Goal: Task Accomplishment & Management: Use online tool/utility

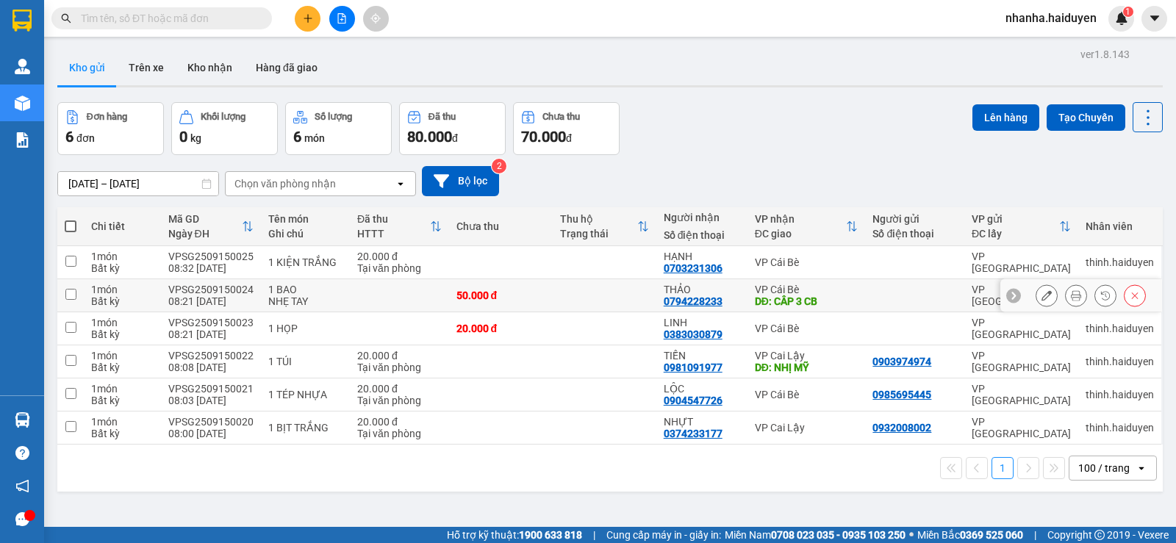
click at [634, 297] on td at bounding box center [605, 295] width 104 height 33
checkbox input "true"
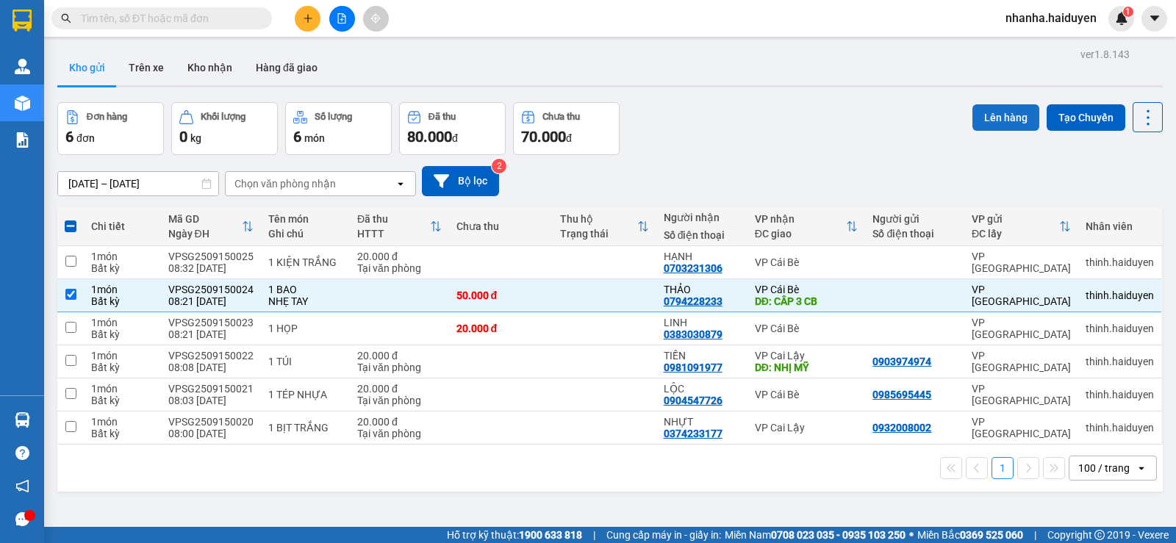
click at [998, 112] on button "Lên hàng" at bounding box center [1005, 117] width 67 height 26
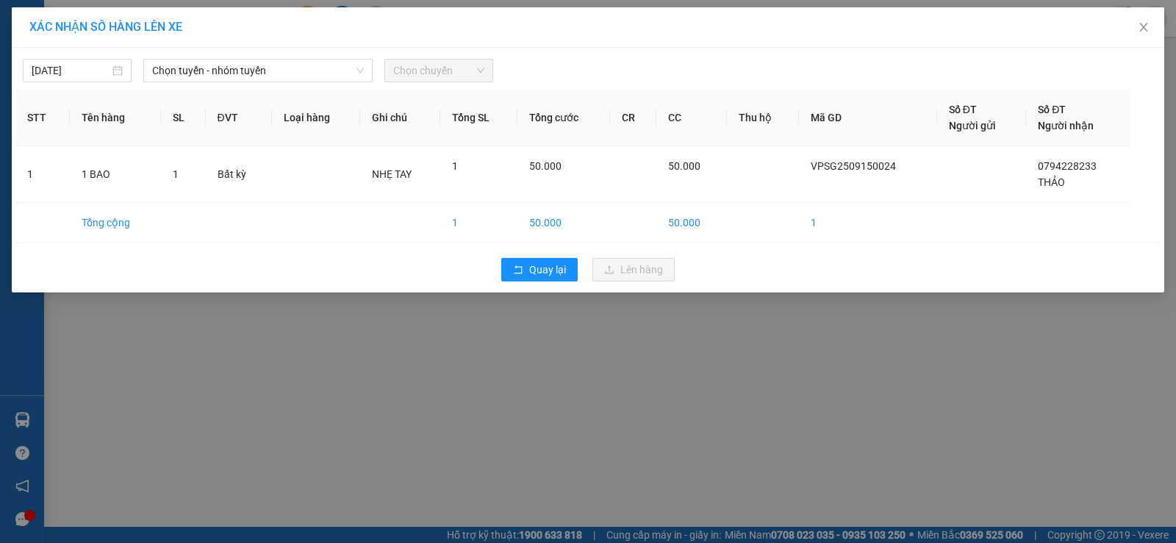
click at [277, 57] on div "[DATE] Chọn tuyến - nhóm tuyến Chọn chuyến" at bounding box center [587, 66] width 1145 height 31
click at [277, 77] on span "Chọn tuyến - nhóm tuyến" at bounding box center [258, 71] width 212 height 22
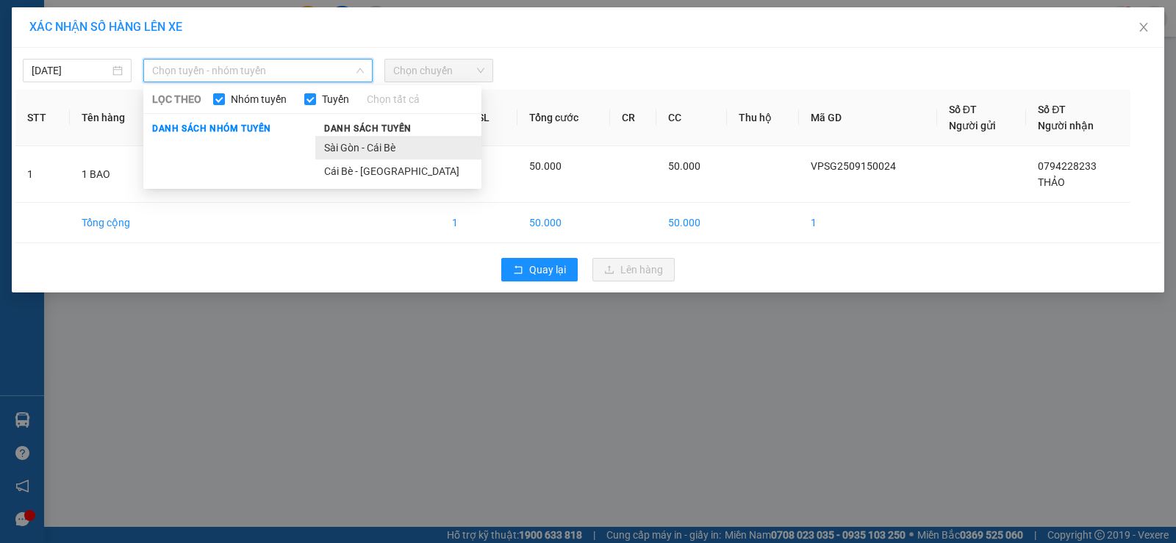
click at [335, 143] on li "Sài Gòn - Cái Bè" at bounding box center [398, 148] width 166 height 24
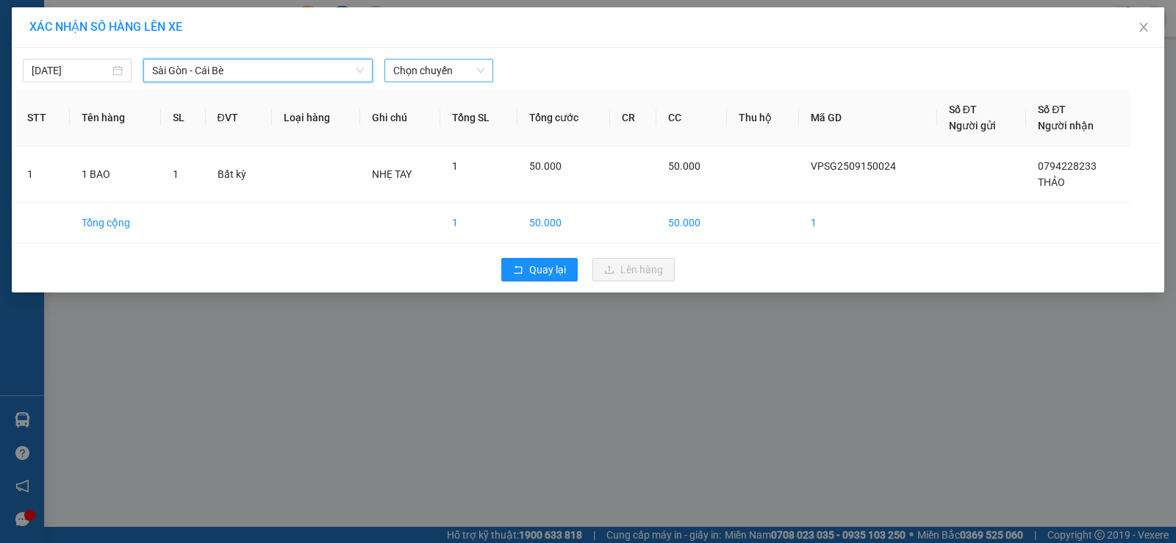
click at [401, 76] on span "Chọn chuyến" at bounding box center [438, 71] width 91 height 22
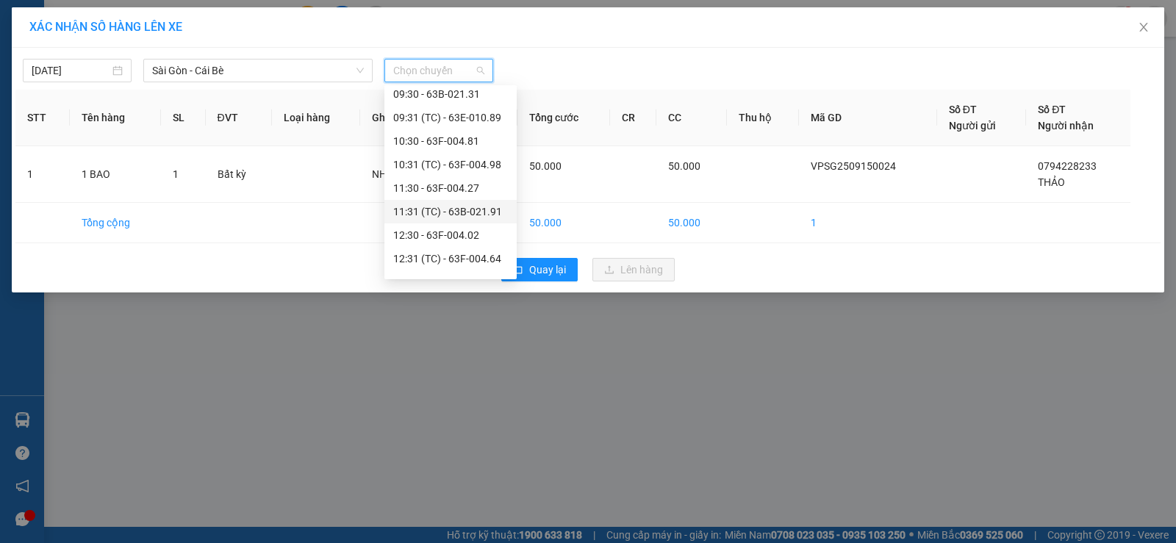
scroll to position [73, 0]
click at [463, 140] on div "08:31 (TC) - 63F-004.95" at bounding box center [450, 144] width 115 height 16
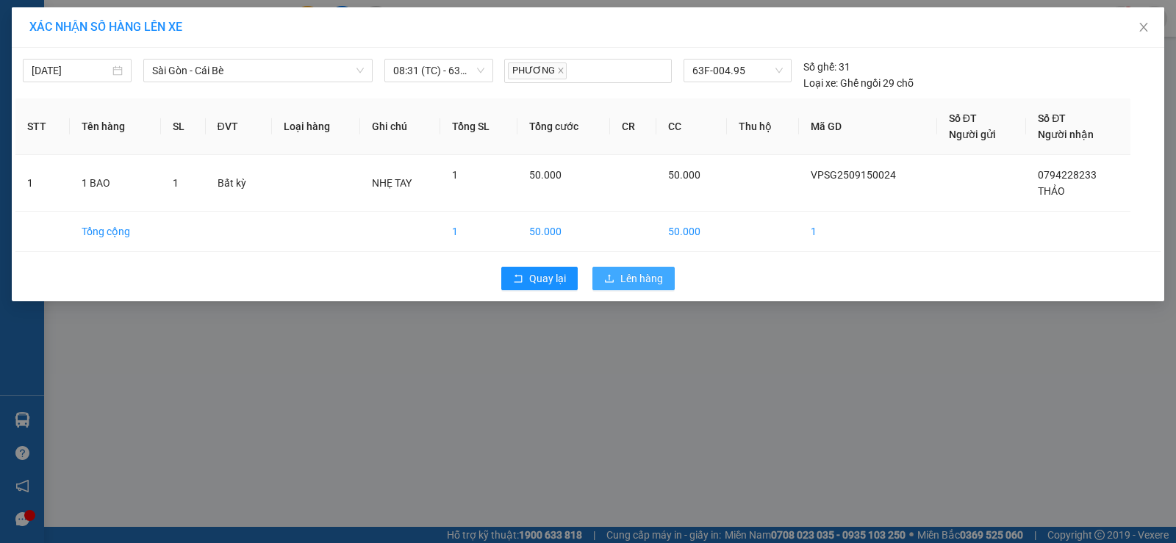
click at [622, 275] on span "Lên hàng" at bounding box center [641, 278] width 43 height 16
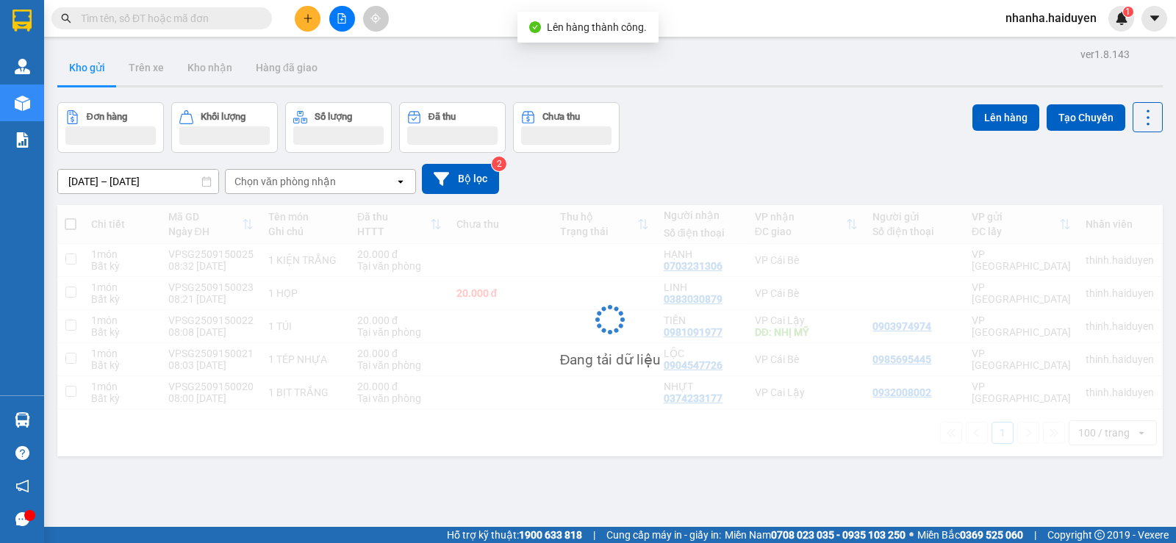
scroll to position [68, 0]
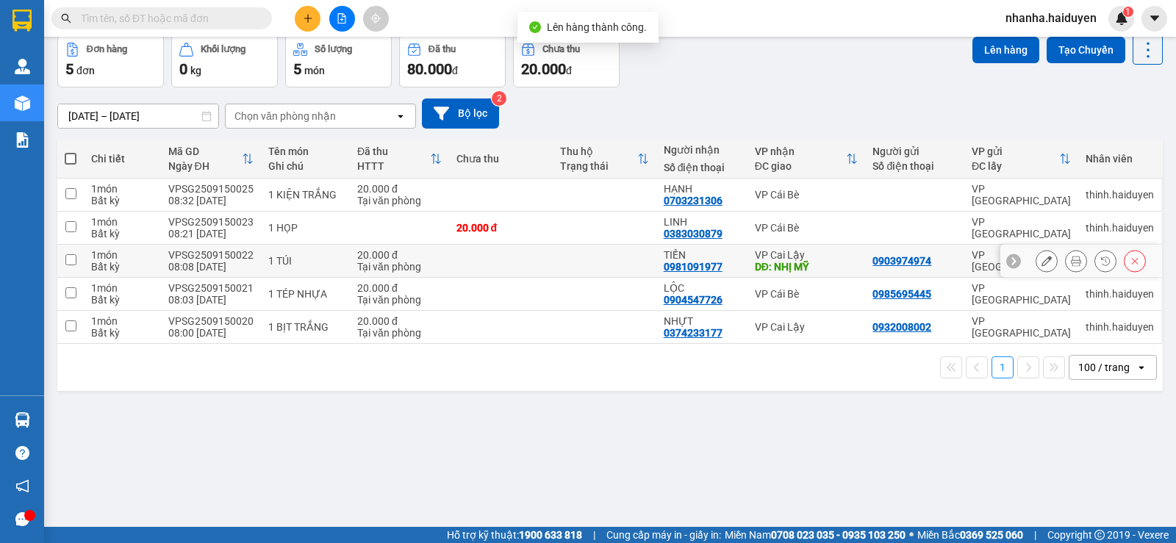
click at [615, 266] on td at bounding box center [605, 261] width 104 height 33
checkbox input "true"
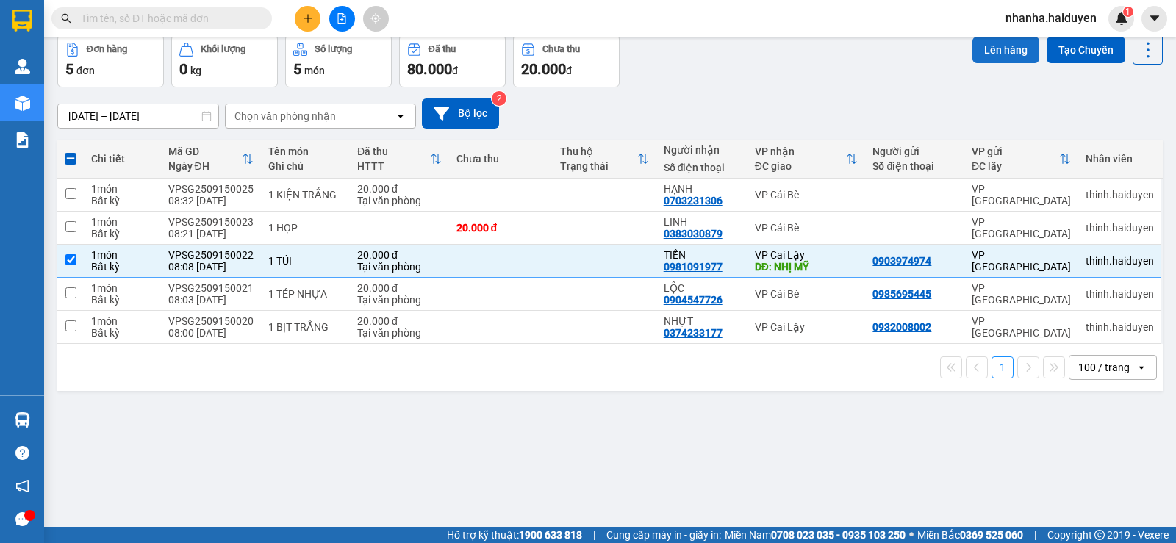
click at [972, 53] on button "Lên hàng" at bounding box center [1005, 50] width 67 height 26
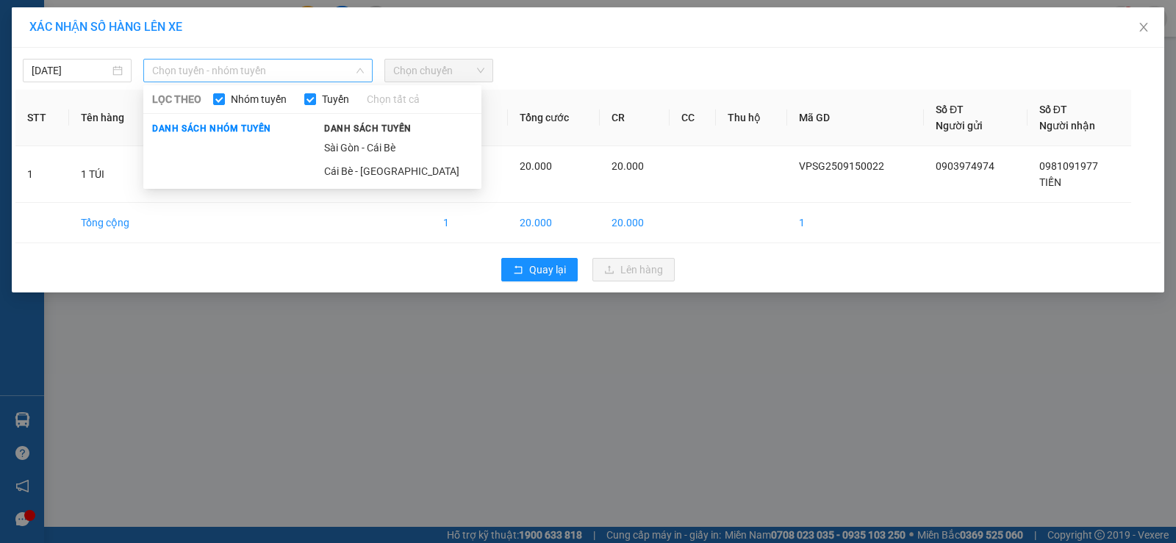
click at [297, 75] on span "Chọn tuyến - nhóm tuyến" at bounding box center [258, 71] width 212 height 22
click at [372, 147] on li "Sài Gòn - Cái Bè" at bounding box center [398, 148] width 166 height 24
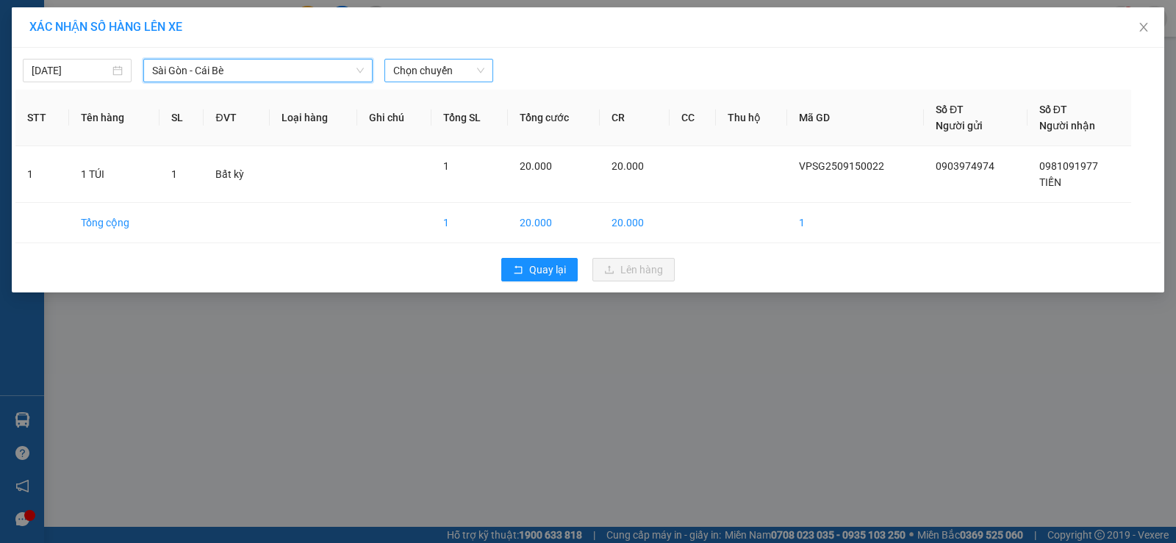
click at [422, 73] on span "Chọn chuyến" at bounding box center [438, 71] width 91 height 22
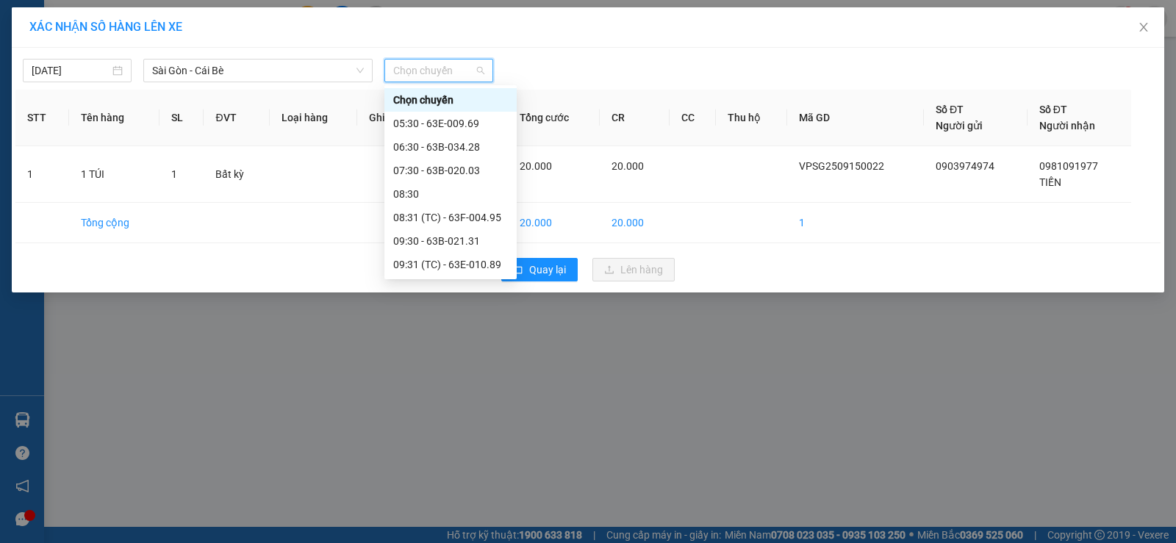
scroll to position [73, 0]
drag, startPoint x: 451, startPoint y: 121, endPoint x: 523, endPoint y: 254, distance: 151.6
click at [453, 127] on div "08:30" at bounding box center [450, 120] width 115 height 16
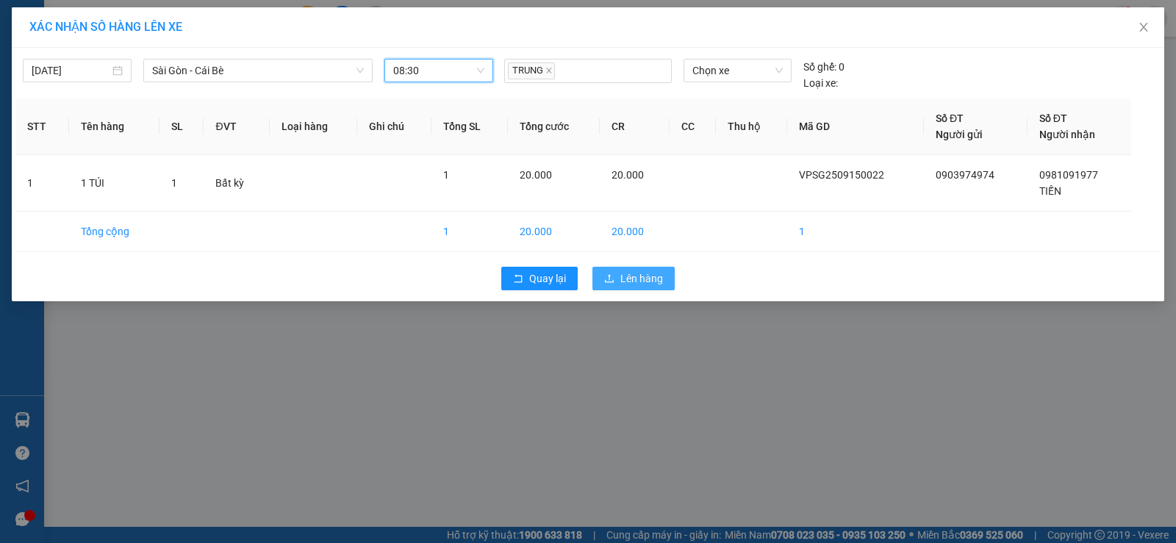
click at [593, 276] on div "Quay lại Lên hàng" at bounding box center [587, 278] width 1145 height 38
click at [604, 281] on icon "upload" at bounding box center [609, 278] width 10 height 10
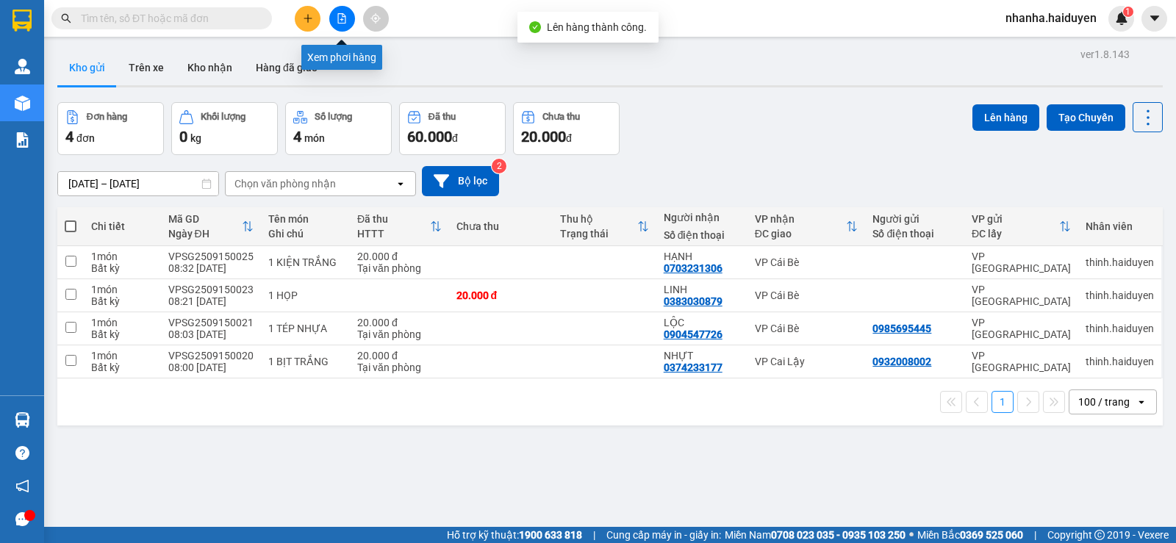
click at [340, 23] on icon "file-add" at bounding box center [342, 18] width 8 height 10
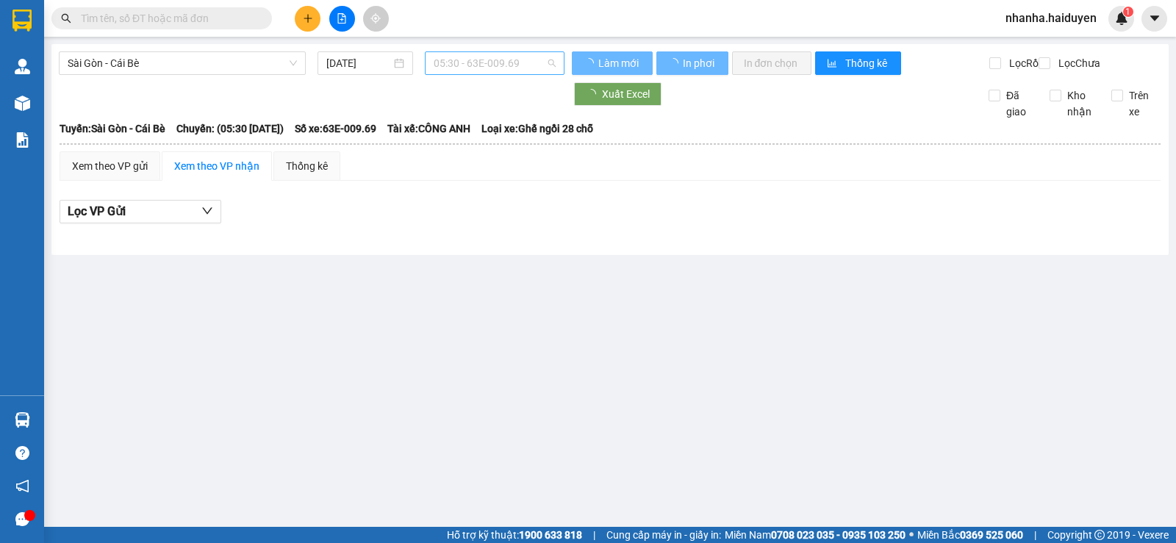
click at [484, 61] on span "05:30 - 63E-009.69" at bounding box center [494, 63] width 121 height 22
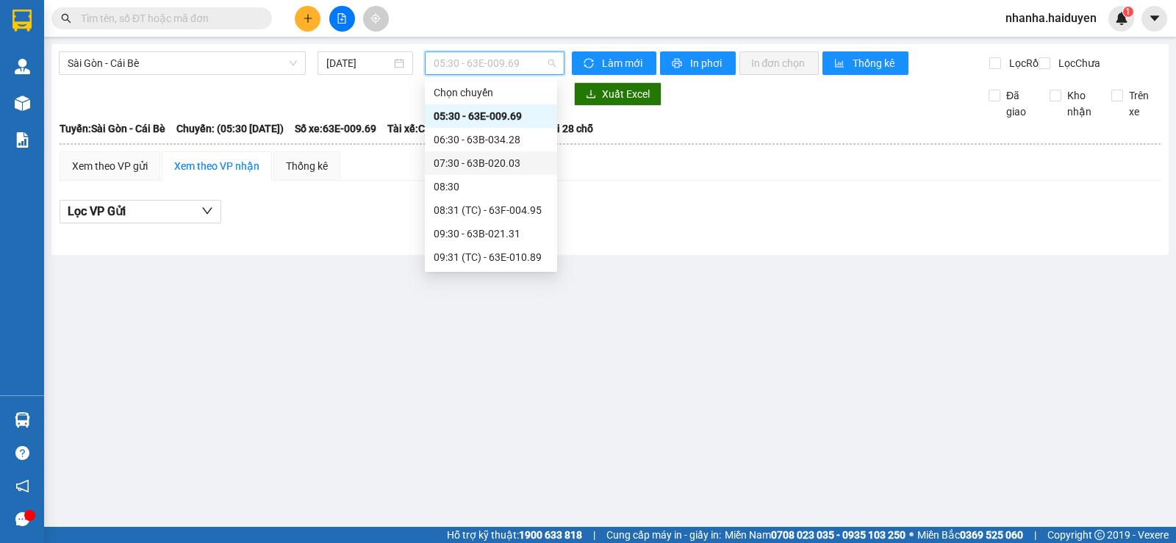
scroll to position [73, 0]
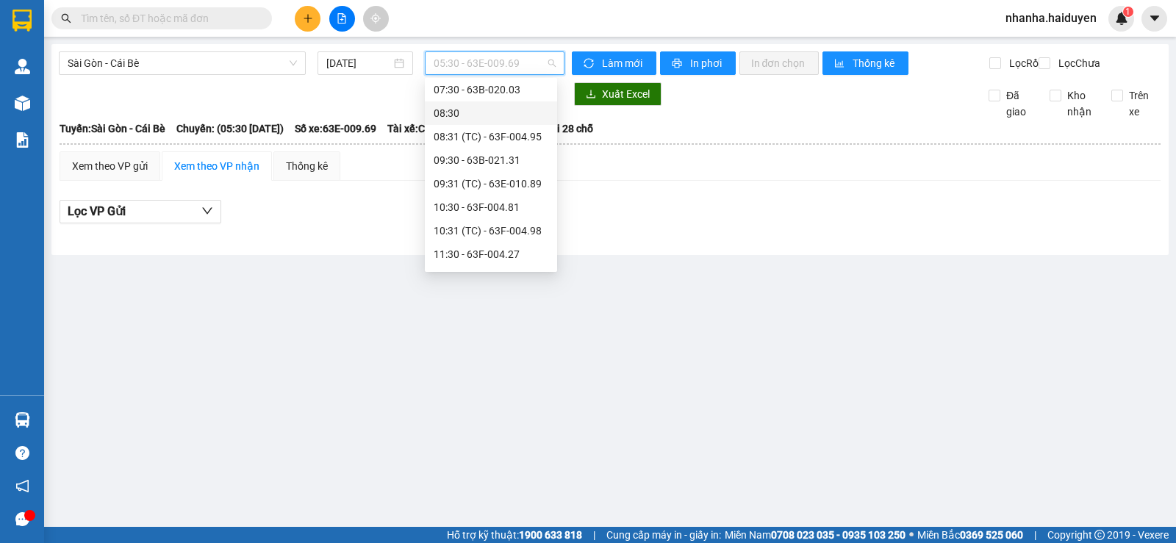
drag, startPoint x: 486, startPoint y: 112, endPoint x: 487, endPoint y: 129, distance: 17.7
click at [486, 113] on div "08:30" at bounding box center [491, 113] width 115 height 16
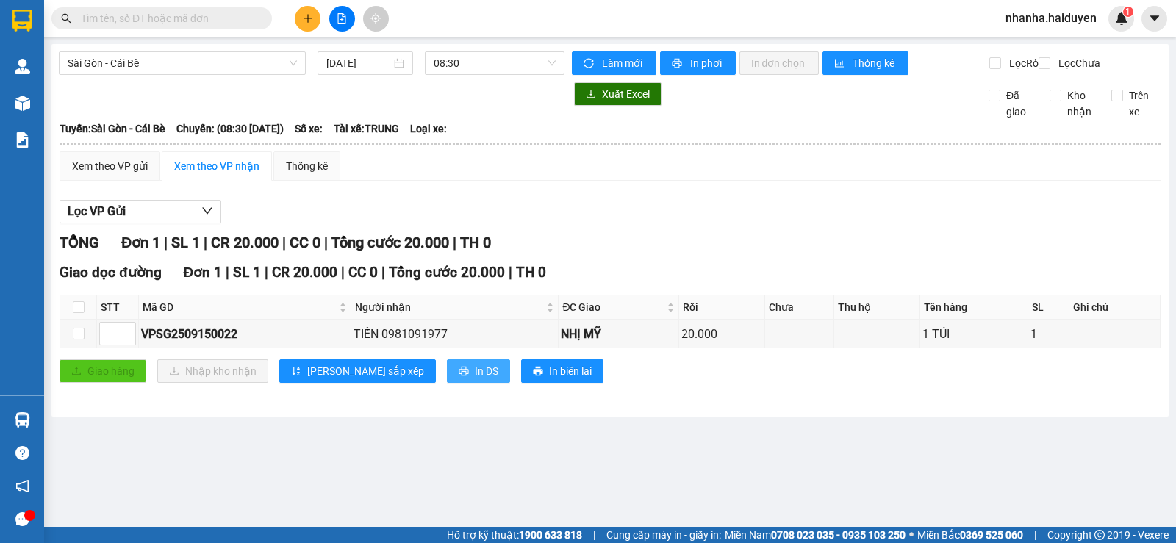
drag, startPoint x: 427, startPoint y: 379, endPoint x: 443, endPoint y: 381, distance: 16.3
click at [475, 379] on span "In DS" at bounding box center [487, 371] width 24 height 16
click at [510, 60] on span "08:30" at bounding box center [494, 63] width 121 height 22
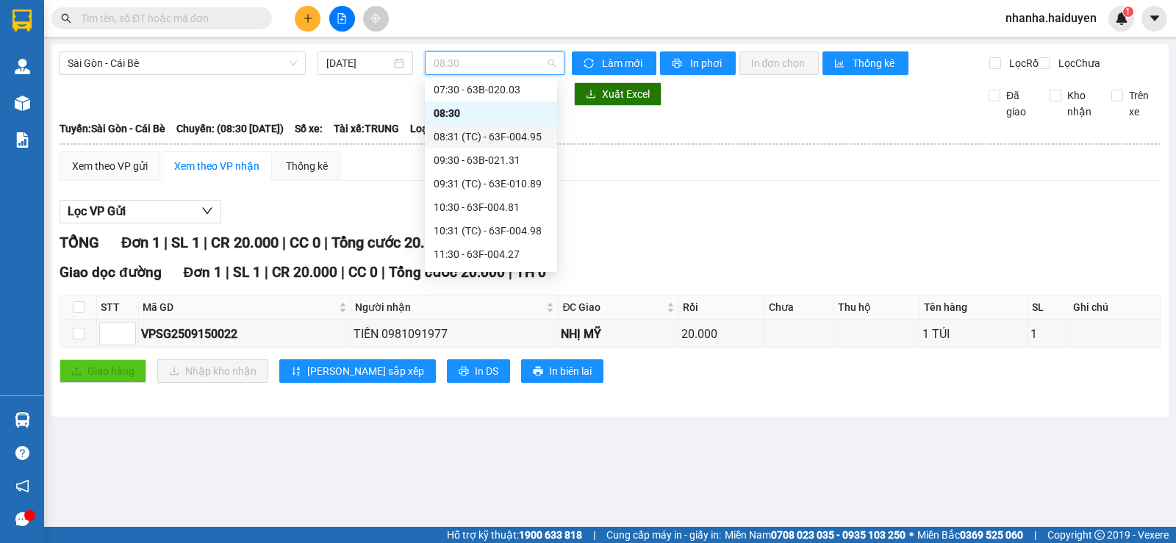
click at [523, 141] on div "08:31 (TC) - 63F-004.95" at bounding box center [491, 137] width 115 height 16
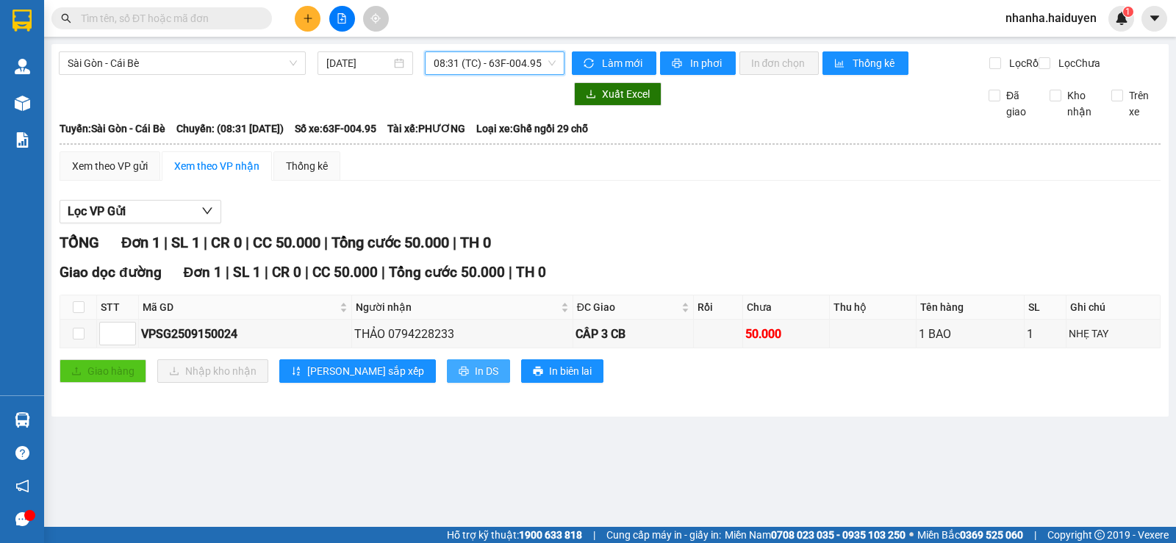
drag, startPoint x: 413, startPoint y: 382, endPoint x: 445, endPoint y: 390, distance: 32.4
click at [475, 379] on span "In DS" at bounding box center [487, 371] width 24 height 16
click at [75, 313] on input "checkbox" at bounding box center [79, 307] width 12 height 12
checkbox input "true"
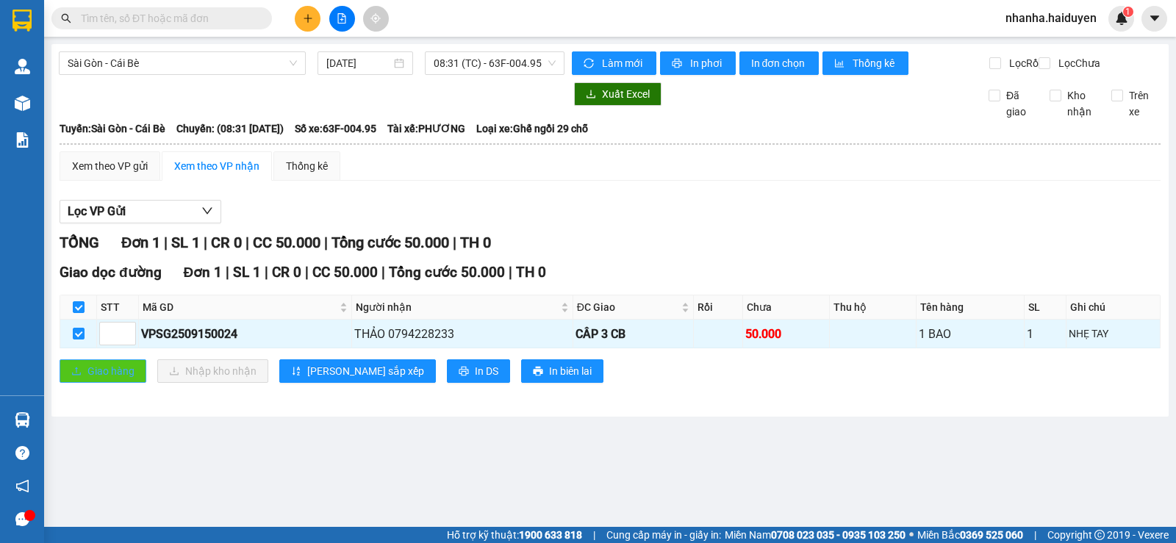
click at [120, 379] on span "Giao hàng" at bounding box center [110, 371] width 47 height 16
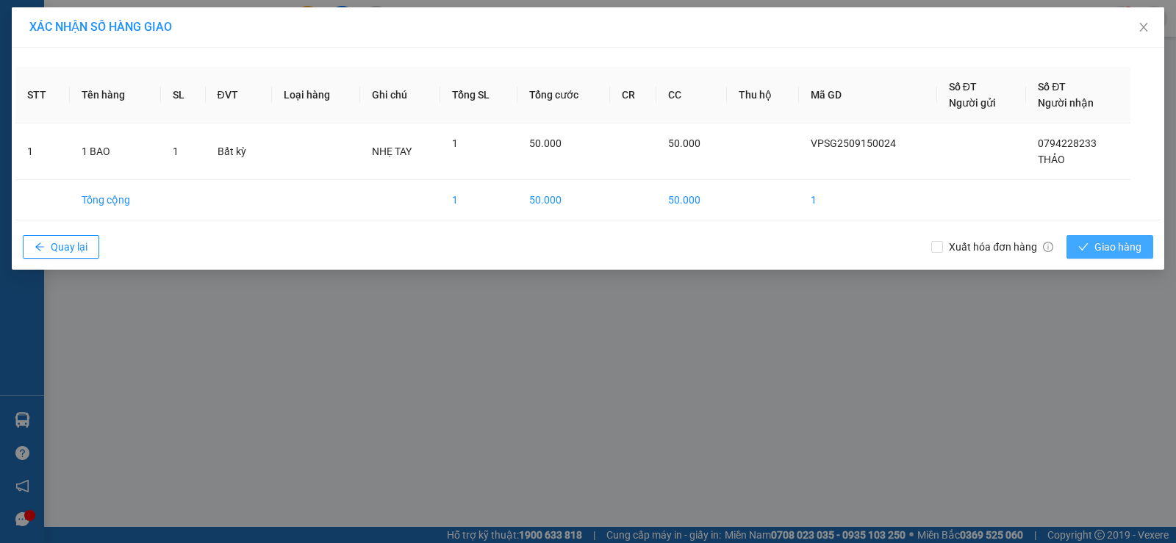
click at [1136, 243] on span "Giao hàng" at bounding box center [1117, 247] width 47 height 16
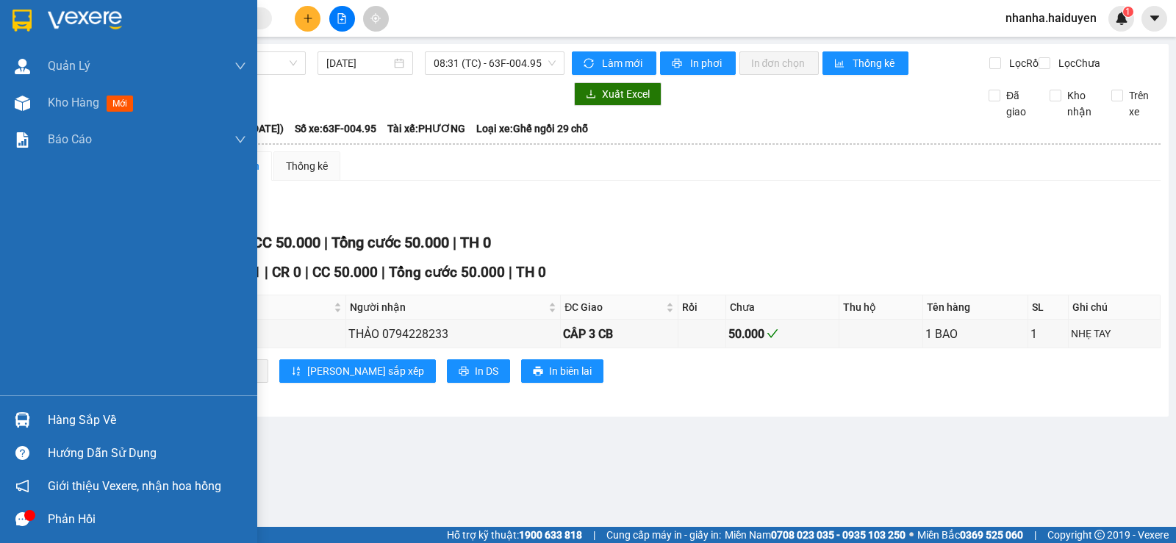
click at [0, 187] on div "Quản [PERSON_NAME] lý thu hộ Kho hàng mới Báo cáo Báo cáo dòng tiền (nhân viên)…" at bounding box center [128, 222] width 257 height 348
